Goal: Task Accomplishment & Management: Use online tool/utility

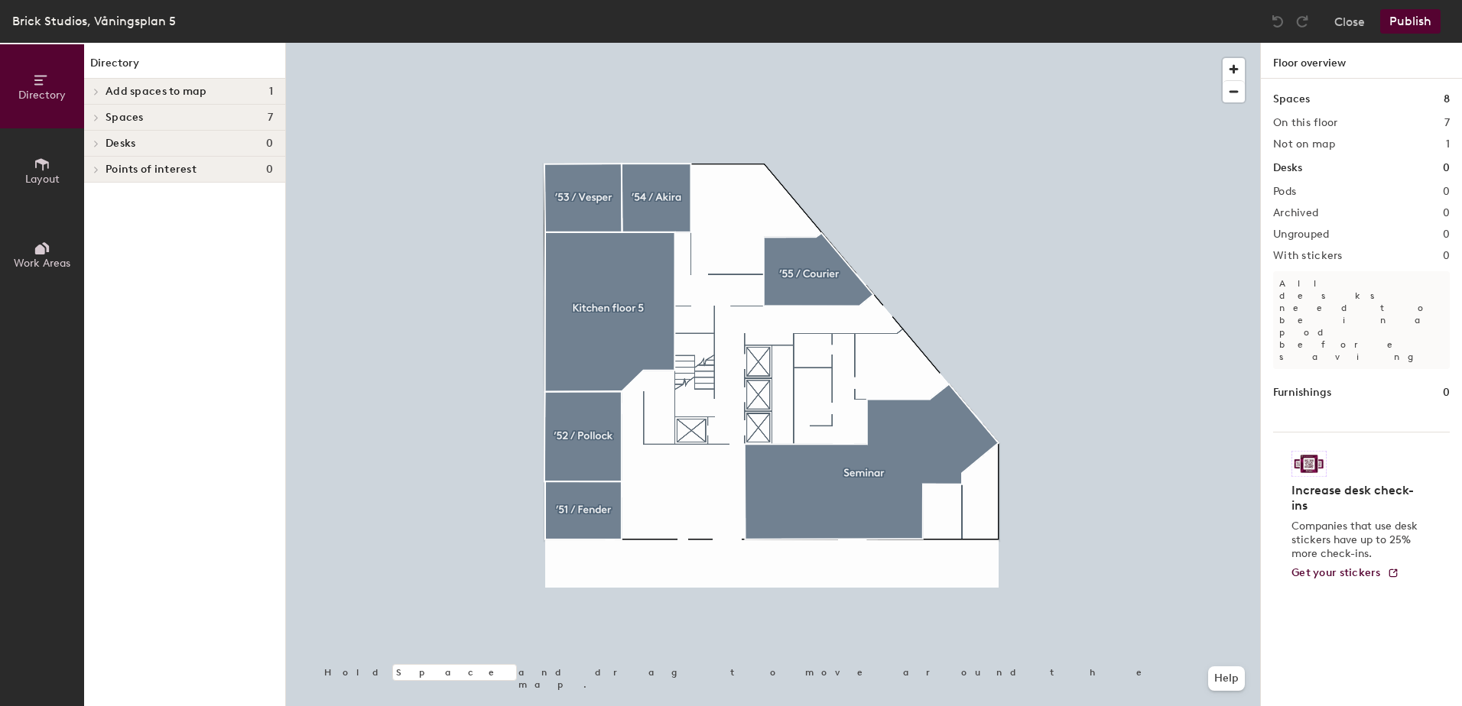
click at [92, 92] on span at bounding box center [95, 92] width 13 height 8
click at [123, 118] on p "’56 / Test" at bounding box center [128, 117] width 47 height 18
click at [186, 120] on div "’56 / Test" at bounding box center [184, 117] width 201 height 24
click at [1333, 141] on h2 "Not on map" at bounding box center [1304, 144] width 62 height 12
click at [96, 116] on icon at bounding box center [93, 117] width 6 height 8
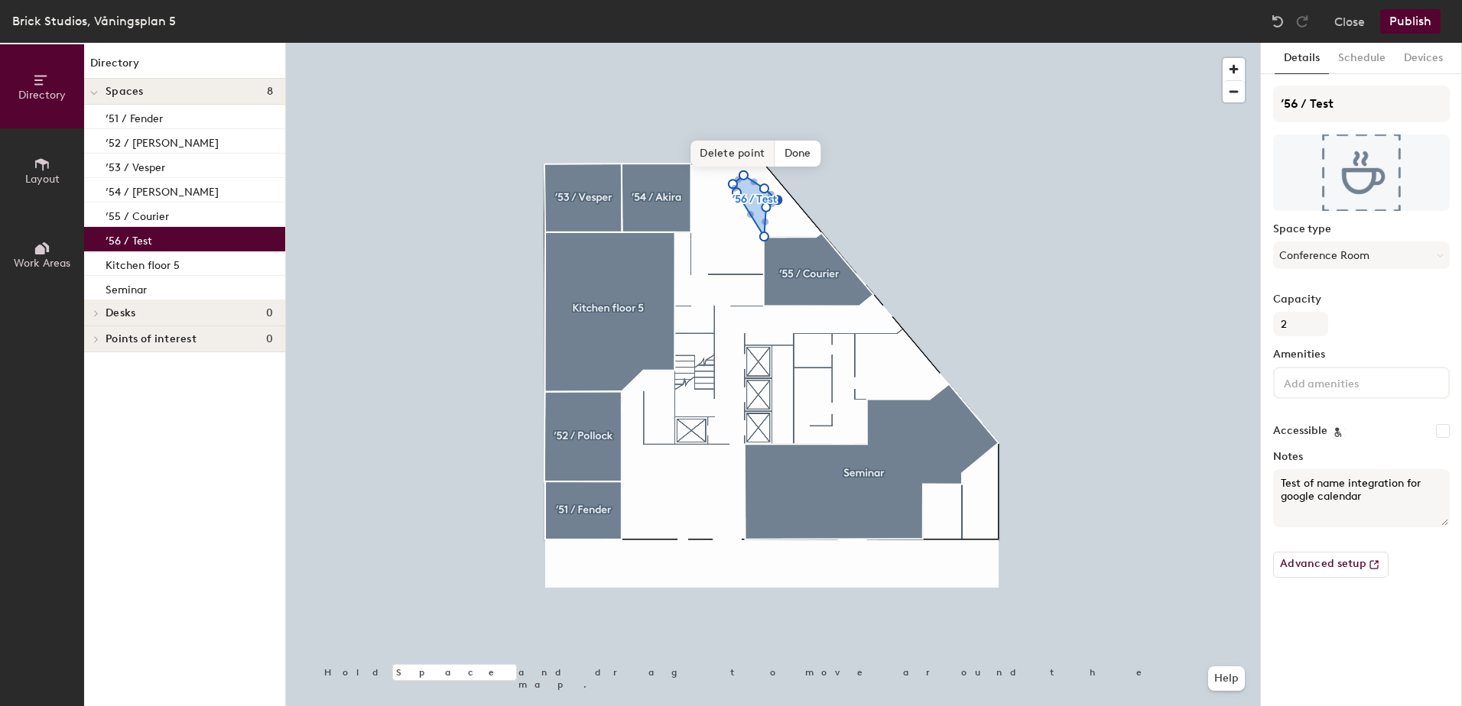
click at [751, 161] on span "Delete point" at bounding box center [732, 154] width 84 height 26
click at [744, 161] on span "Delete point" at bounding box center [726, 154] width 84 height 26
click at [745, 154] on span "Delete point" at bounding box center [726, 154] width 84 height 26
click at [743, 255] on span "Done" at bounding box center [747, 253] width 45 height 26
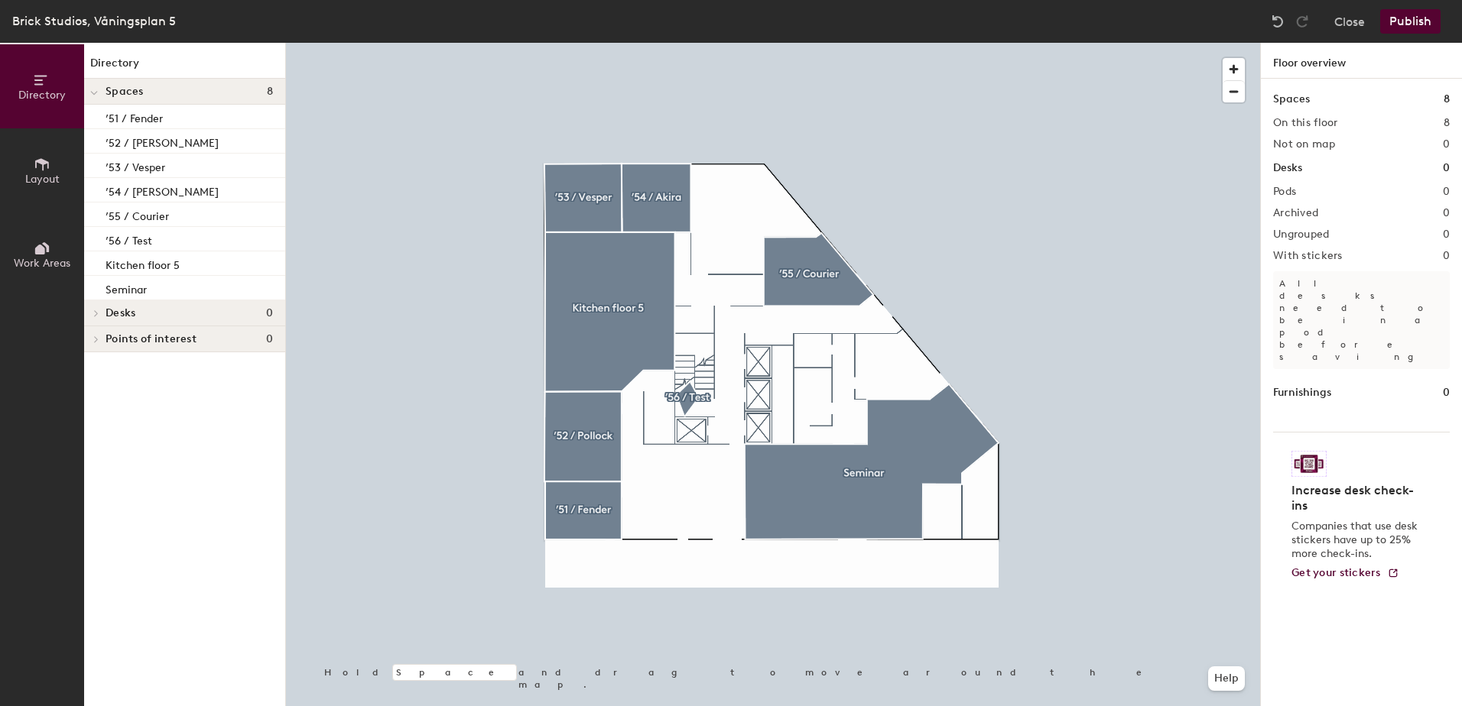
click at [1417, 20] on button "Publish" at bounding box center [1410, 21] width 60 height 24
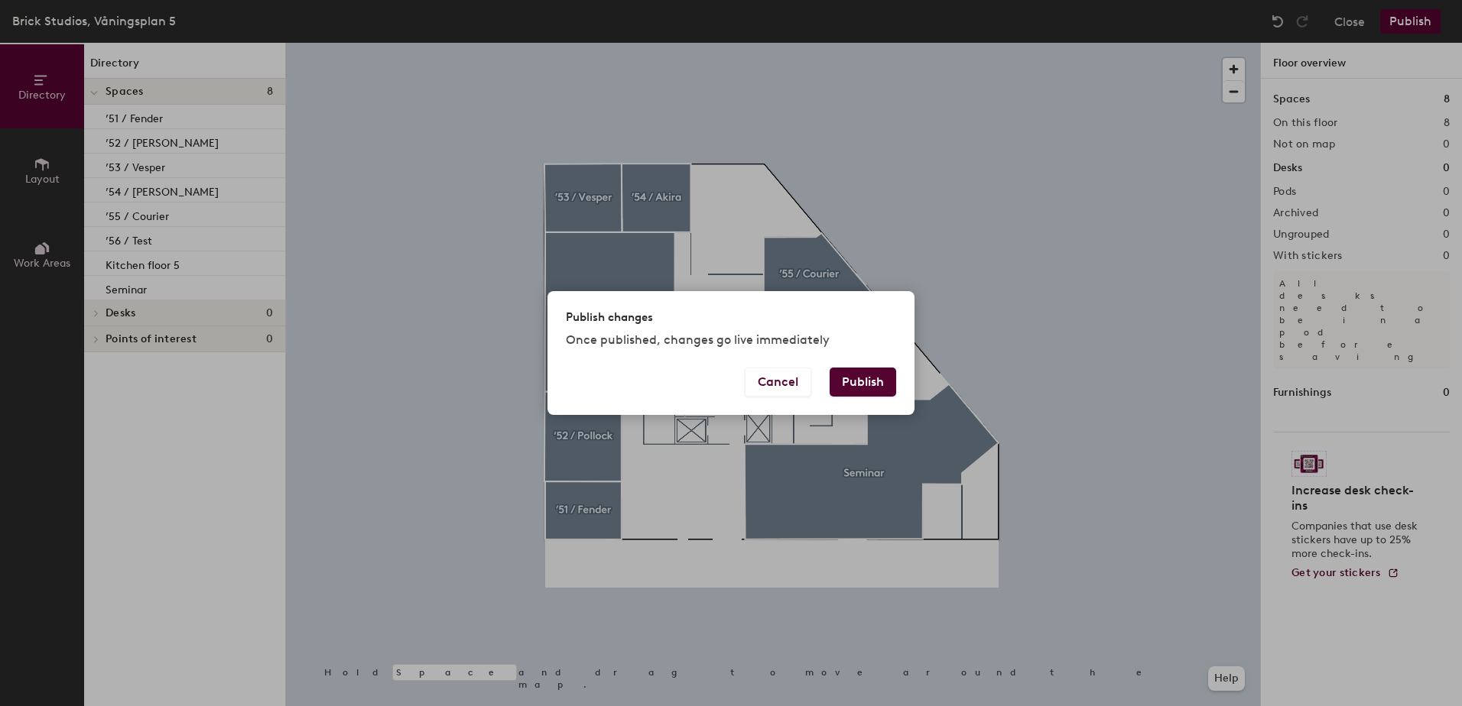
click at [870, 382] on button "Publish" at bounding box center [862, 382] width 67 height 29
